Goal: Task Accomplishment & Management: Complete application form

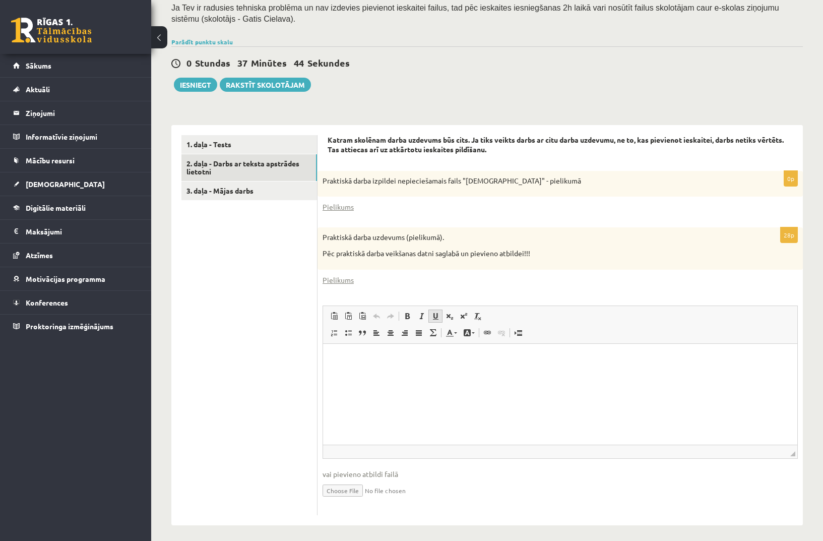
scroll to position [198, 0]
click at [346, 485] on input "file" at bounding box center [559, 490] width 475 height 21
click at [351, 487] on input "file" at bounding box center [559, 490] width 475 height 21
type input "**********"
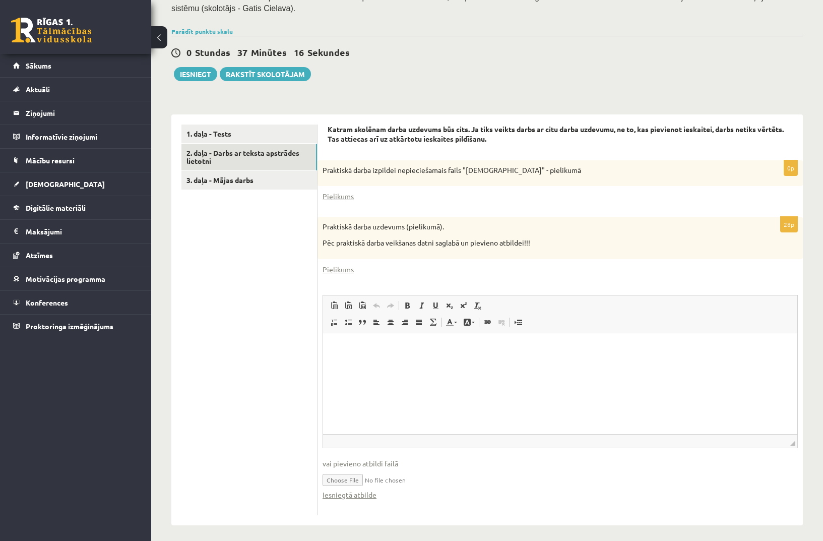
scroll to position [209, 0]
click at [255, 176] on link "3. daļa - Mājas darbs" at bounding box center [249, 180] width 136 height 19
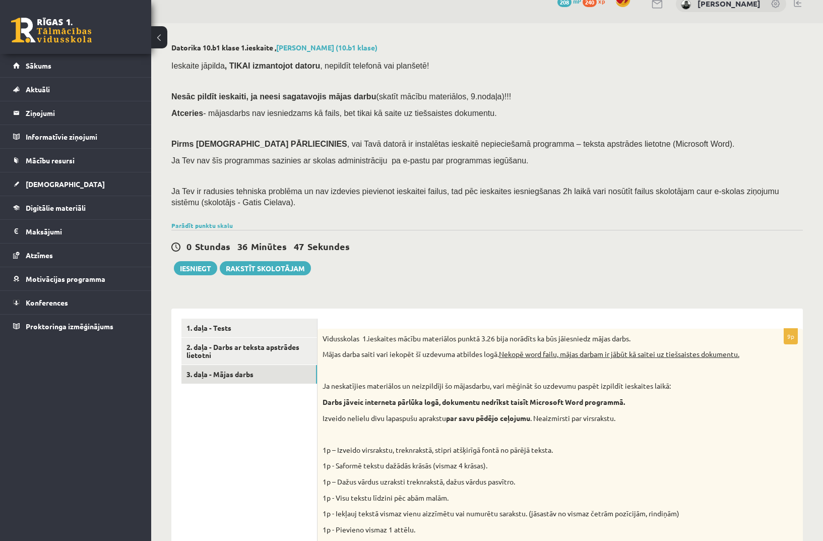
scroll to position [0, 0]
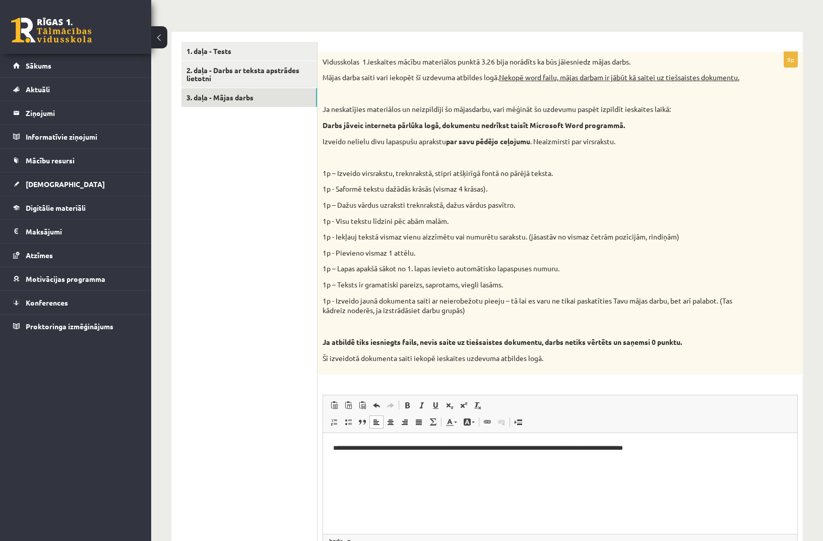
drag, startPoint x: 2, startPoint y: 0, endPoint x: 234, endPoint y: 418, distance: 478.6
click at [225, 419] on ul "1. daļa - Tests 2. daļa - Darbs ar teksta apstrādes lietotni 3. daļa - Mājas da…" at bounding box center [249, 323] width 136 height 562
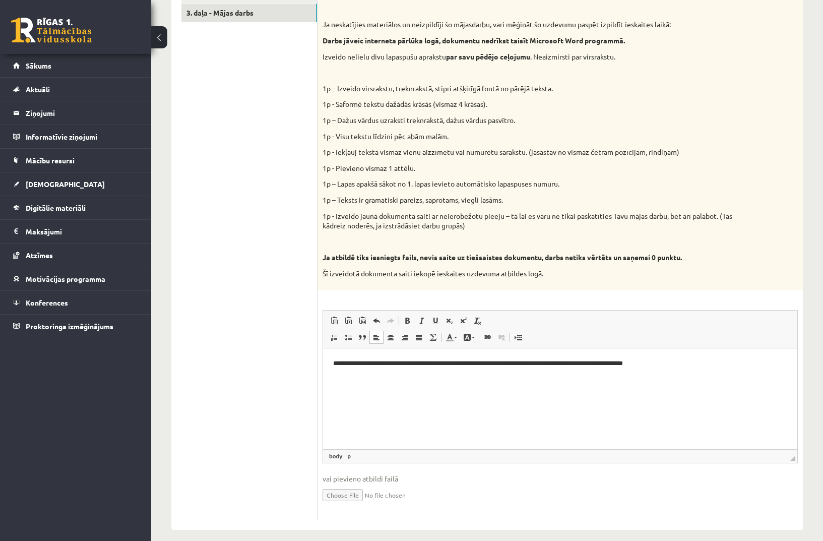
scroll to position [376, 0]
click at [281, 373] on ul "1. daļa - Tests 2. daļa - Darbs ar teksta apstrādes lietotni 3. daļa - Mājas da…" at bounding box center [249, 239] width 136 height 562
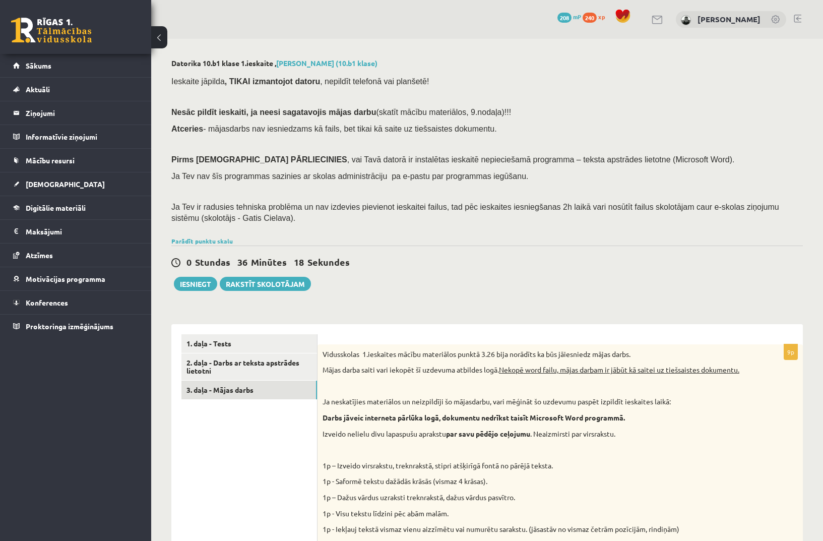
scroll to position [0, 0]
click at [198, 284] on button "Iesniegt" at bounding box center [195, 284] width 43 height 14
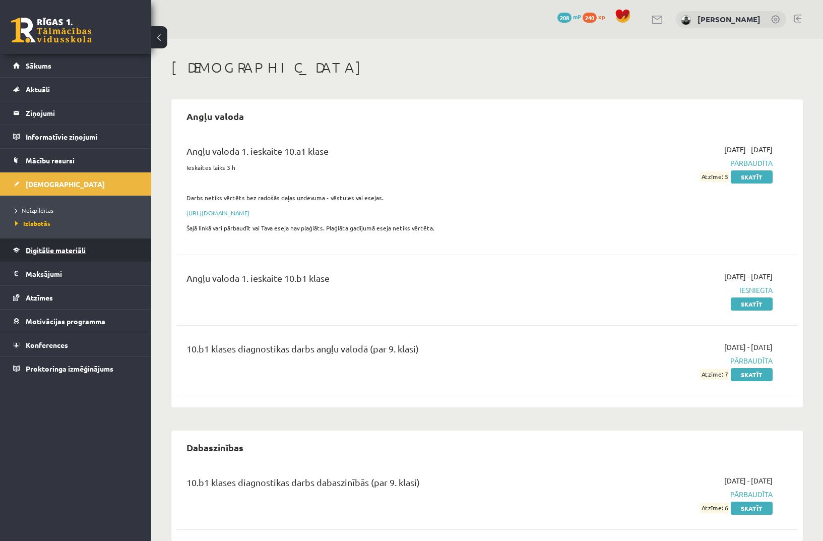
click at [90, 258] on link "Digitālie materiāli" at bounding box center [75, 249] width 125 height 23
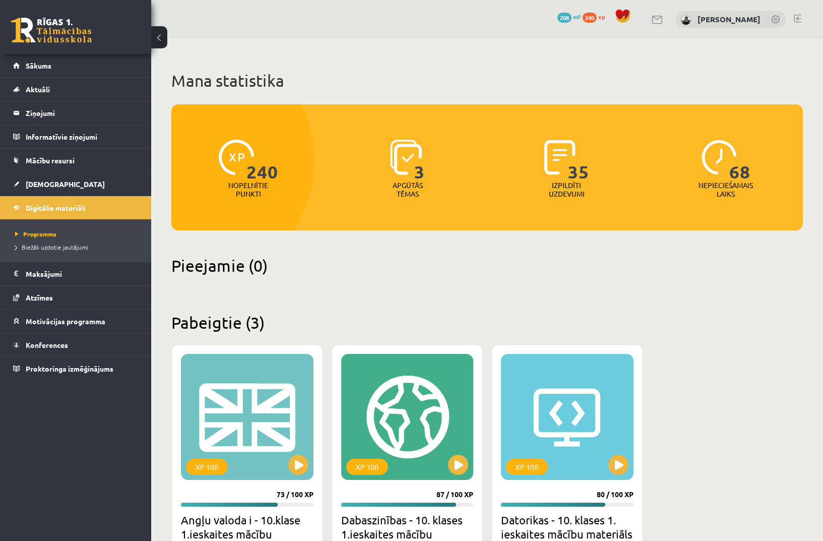
click at [233, 329] on h2 "Pabeigtie (3)" at bounding box center [486, 322] width 631 height 20
click at [59, 181] on link "[DEMOGRAPHIC_DATA]" at bounding box center [75, 183] width 125 height 23
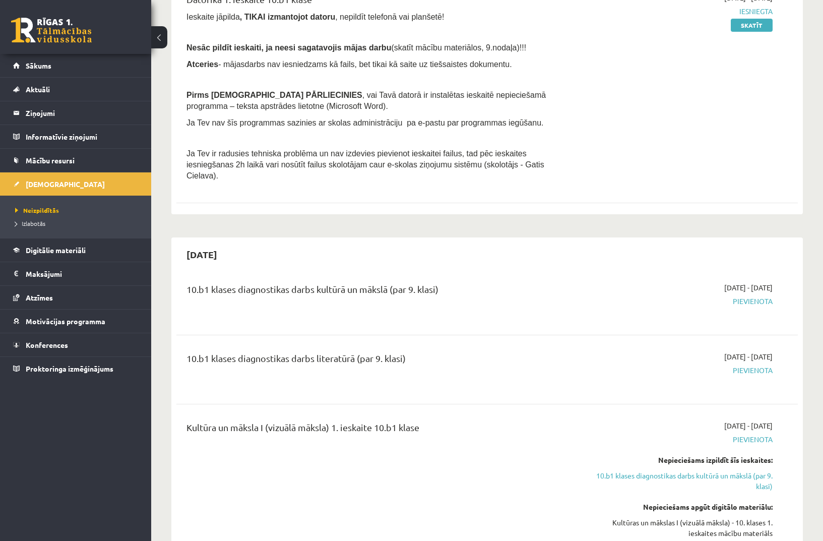
scroll to position [304, 0]
click at [71, 136] on legend "Informatīvie ziņojumi 0" at bounding box center [82, 136] width 113 height 23
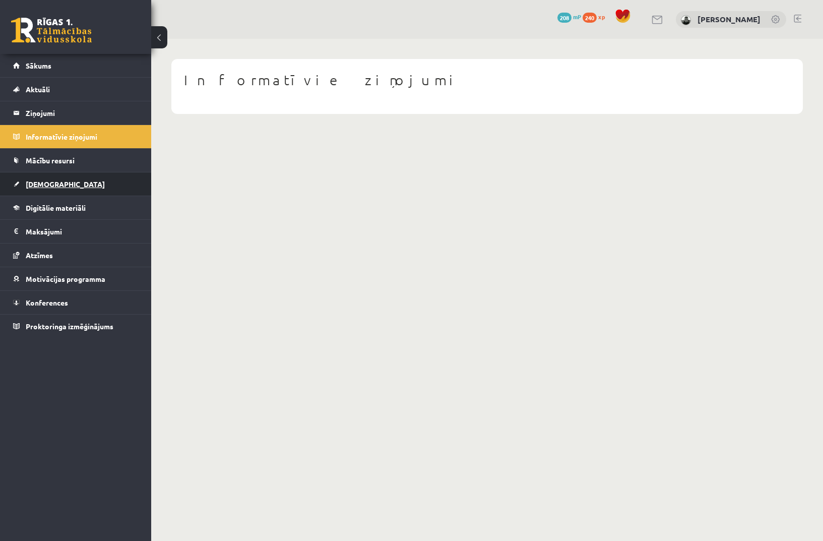
click at [68, 185] on link "[DEMOGRAPHIC_DATA]" at bounding box center [75, 183] width 125 height 23
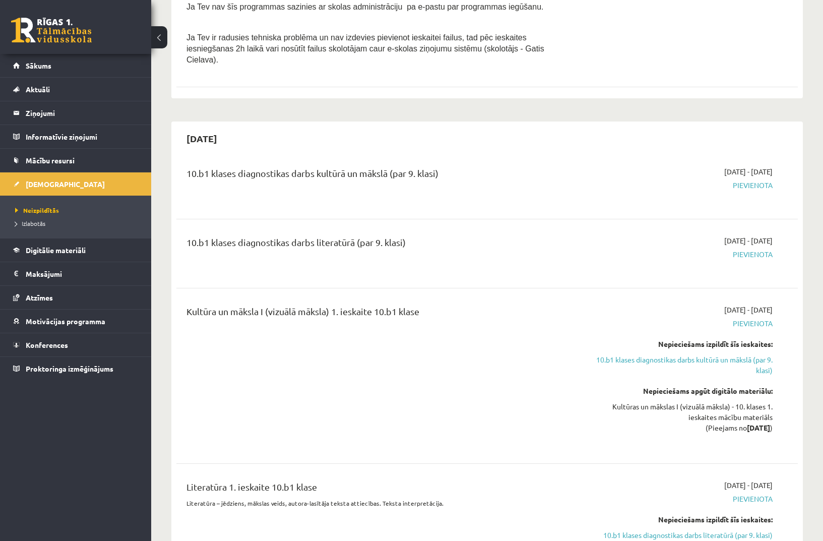
scroll to position [420, 0]
click at [50, 155] on link "Mācību resursi" at bounding box center [75, 160] width 125 height 23
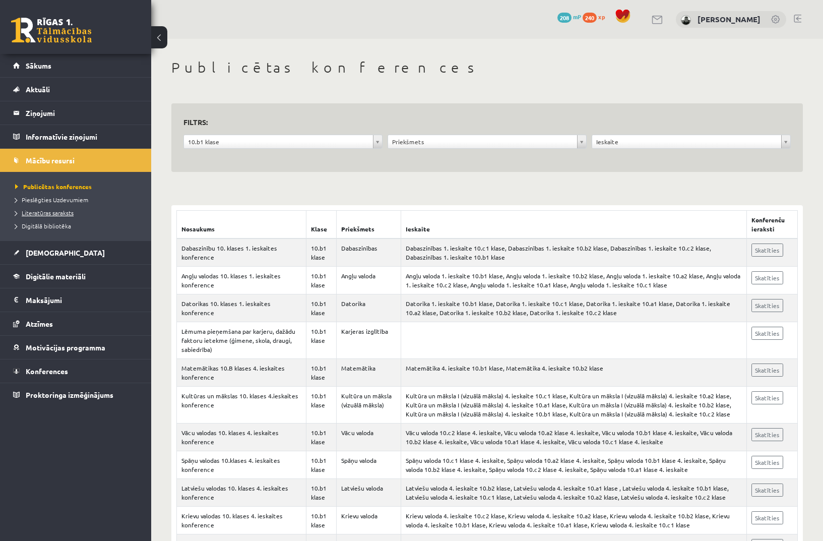
click at [76, 211] on link "Literatūras saraksts" at bounding box center [78, 212] width 126 height 9
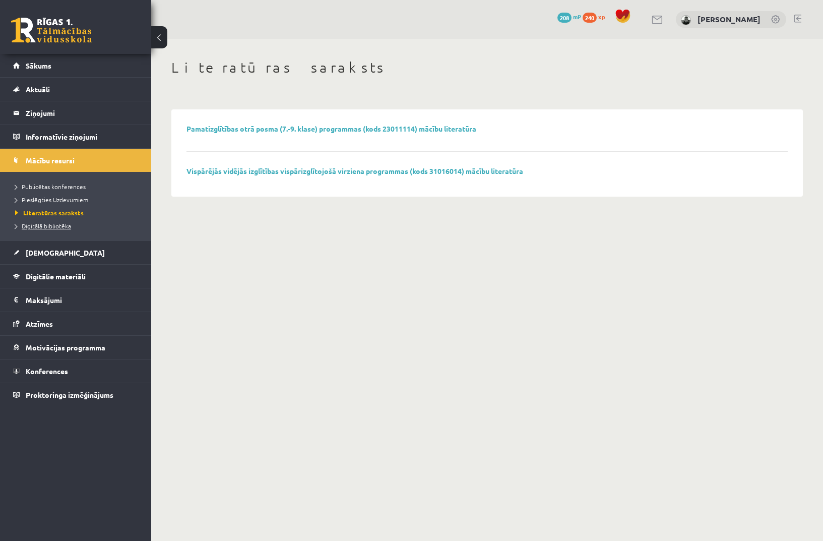
click at [91, 222] on link "Digitālā bibliotēka" at bounding box center [78, 225] width 126 height 9
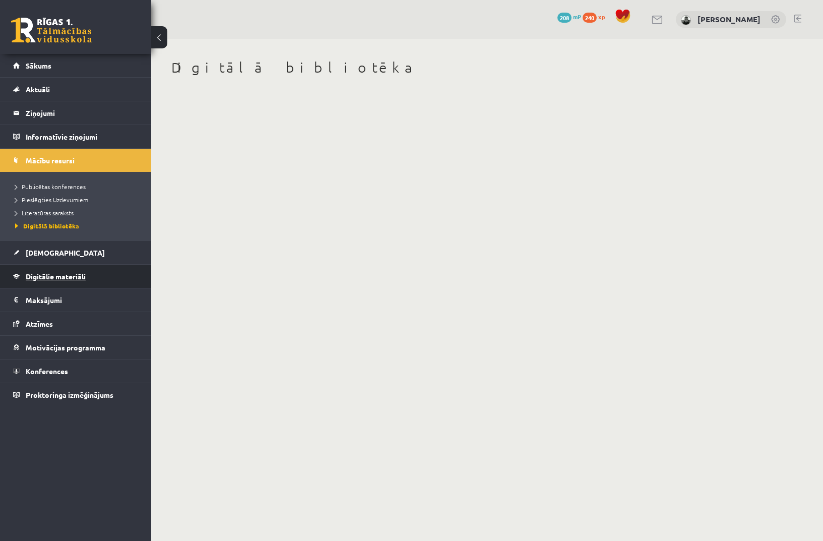
click at [86, 272] on span "Digitālie materiāli" at bounding box center [56, 276] width 60 height 9
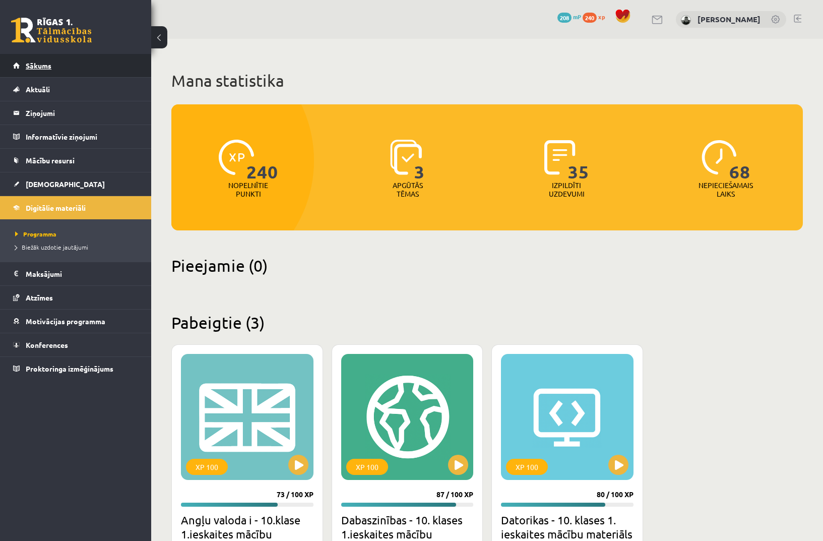
click at [85, 63] on link "Sākums" at bounding box center [75, 65] width 125 height 23
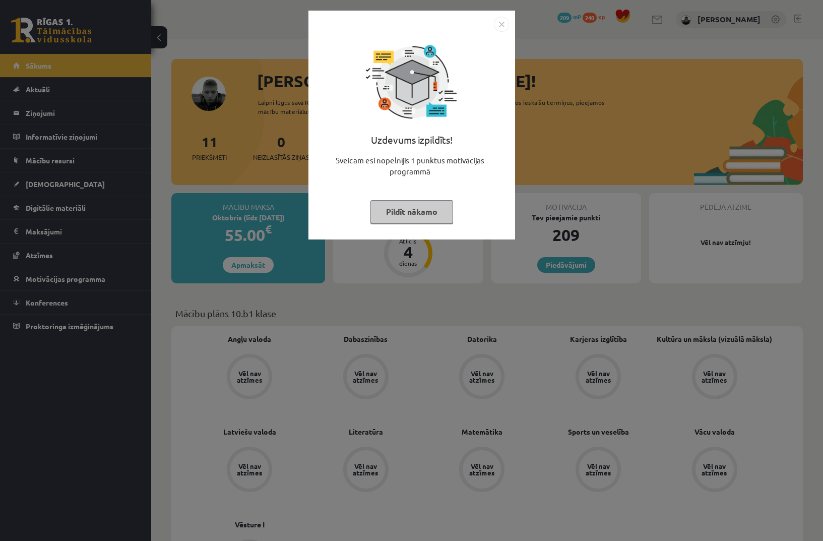
click at [427, 210] on button "Pildīt nākamo" at bounding box center [411, 211] width 83 height 23
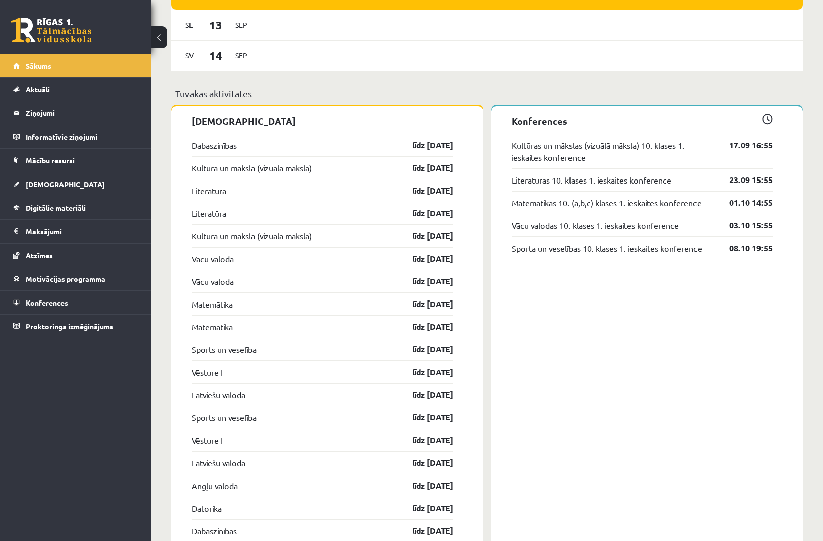
scroll to position [828, 0]
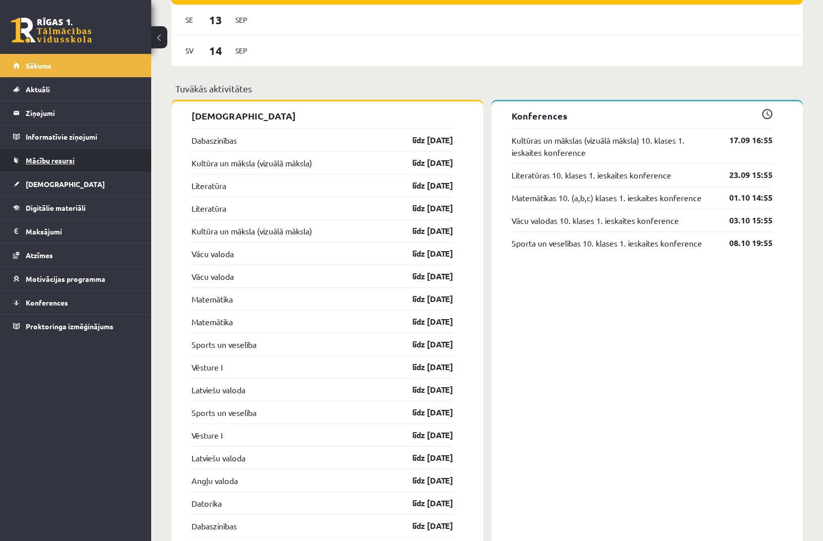
click at [74, 163] on span "Mācību resursi" at bounding box center [50, 160] width 49 height 9
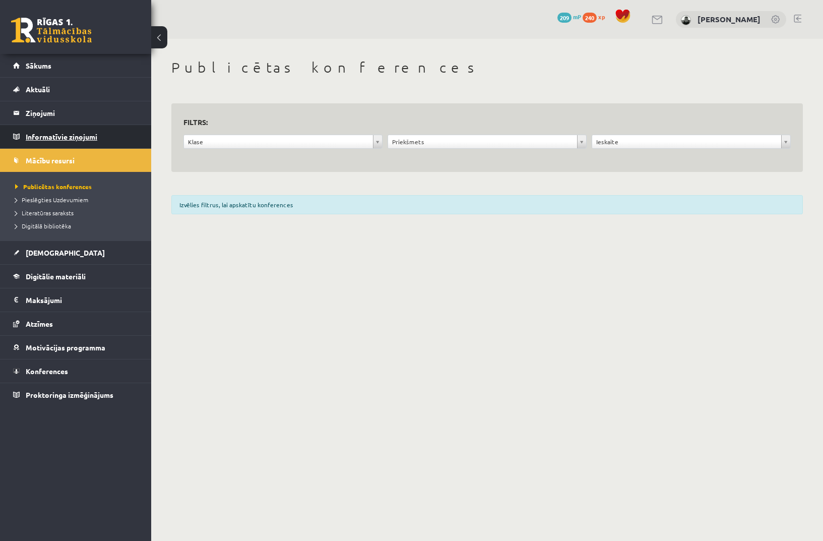
click at [75, 142] on legend "Informatīvie ziņojumi 0" at bounding box center [82, 136] width 113 height 23
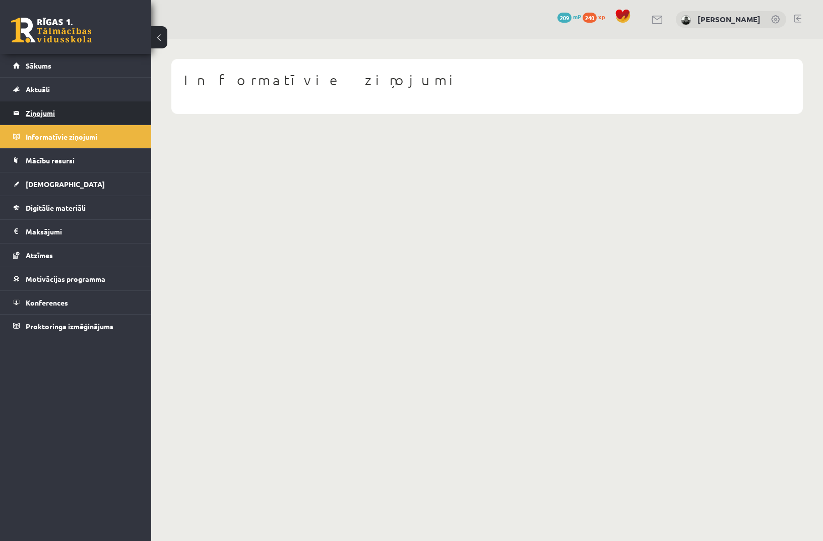
click at [88, 112] on legend "Ziņojumi 0" at bounding box center [82, 112] width 113 height 23
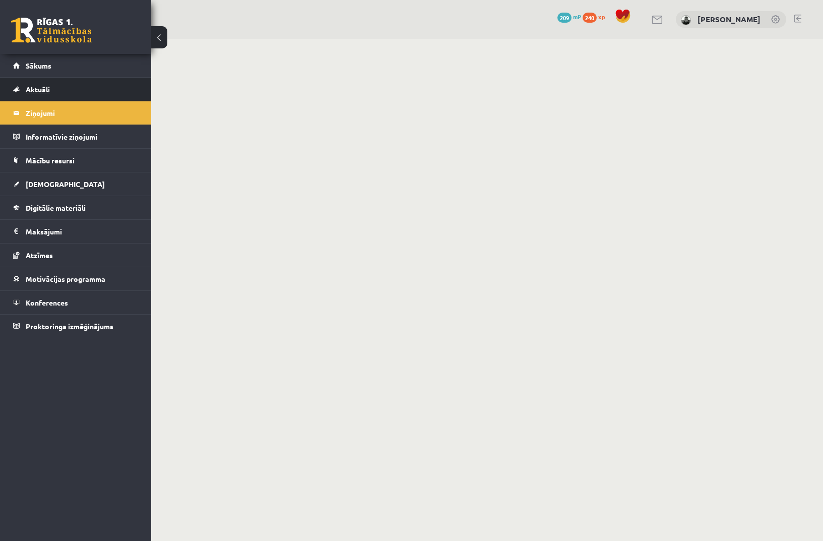
click at [73, 93] on link "Aktuāli" at bounding box center [75, 89] width 125 height 23
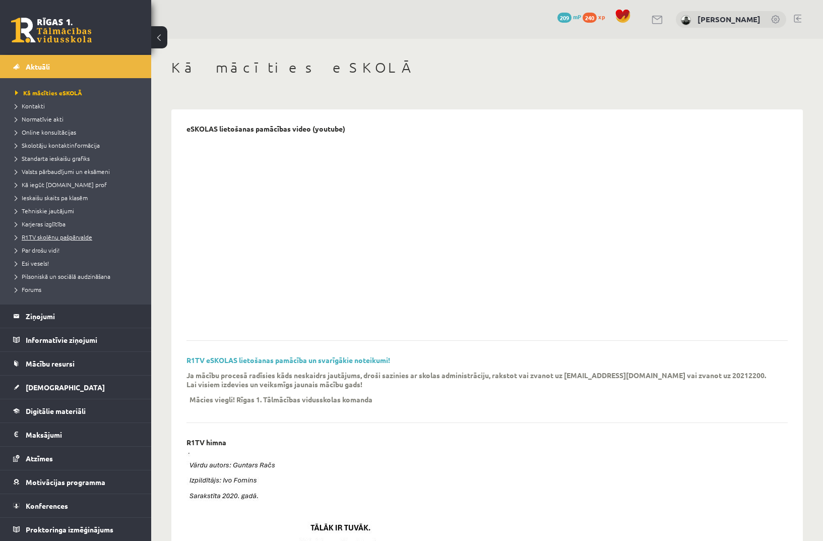
scroll to position [23, 0]
click at [799, 20] on link at bounding box center [797, 19] width 8 height 8
